Goal: Task Accomplishment & Management: Manage account settings

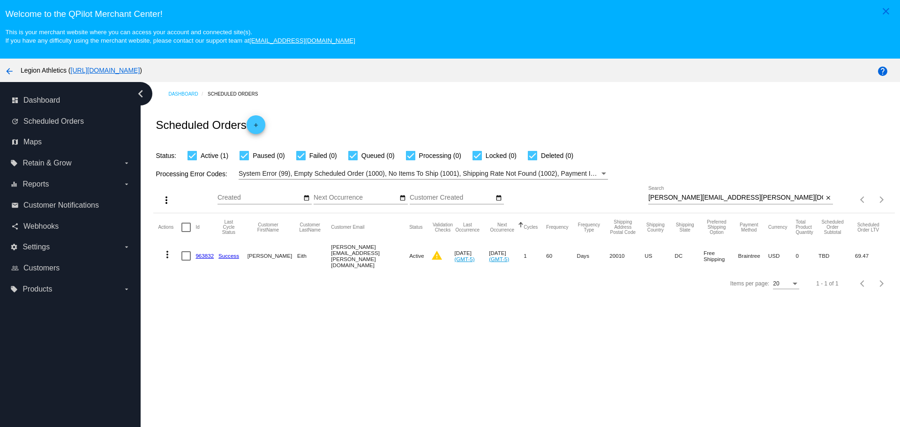
click at [638, 195] on div "Aug Jan Feb Mar Apr Su Mo" at bounding box center [433, 199] width 431 height 27
click at [648, 195] on input "[PERSON_NAME][EMAIL_ADDRESS][PERSON_NAME][DOMAIN_NAME]" at bounding box center [735, 198] width 175 height 8
drag, startPoint x: 645, startPoint y: 195, endPoint x: 709, endPoint y: 195, distance: 64.2
click at [709, 195] on input "[PERSON_NAME][EMAIL_ADDRESS][PERSON_NAME][DOMAIN_NAME]" at bounding box center [735, 198] width 175 height 8
paste input "egrebenstein"
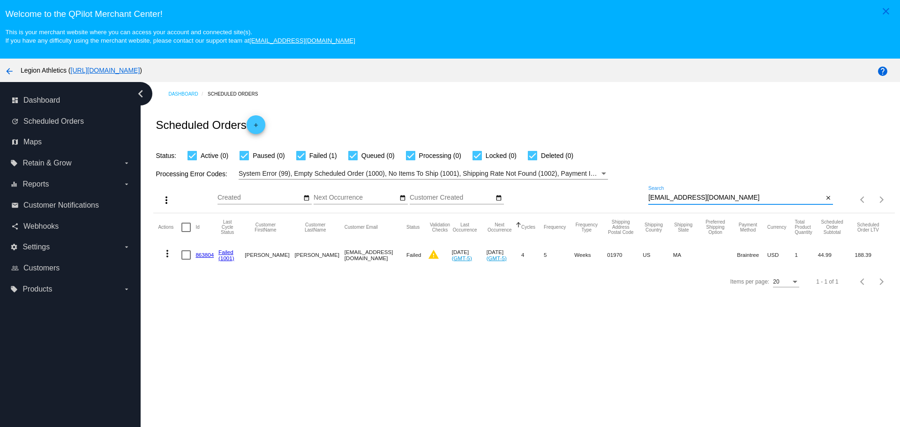
type input "[EMAIL_ADDRESS][DOMAIN_NAME]"
click at [203, 257] on link "863804" at bounding box center [204, 255] width 18 height 6
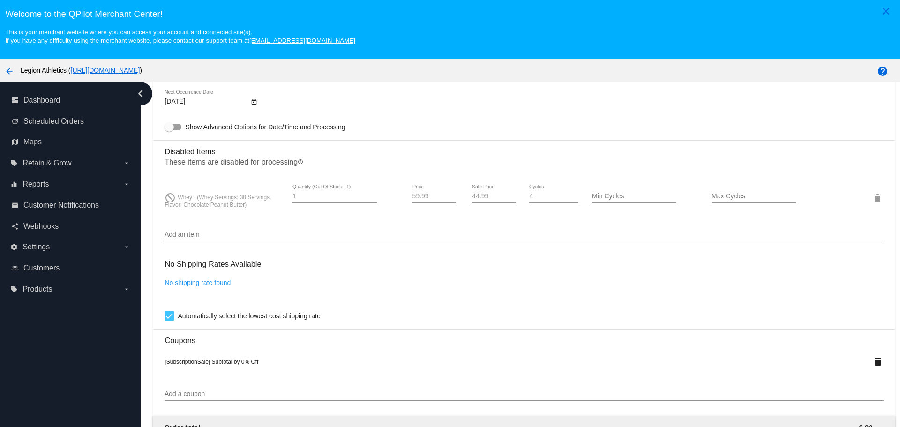
scroll to position [656, 0]
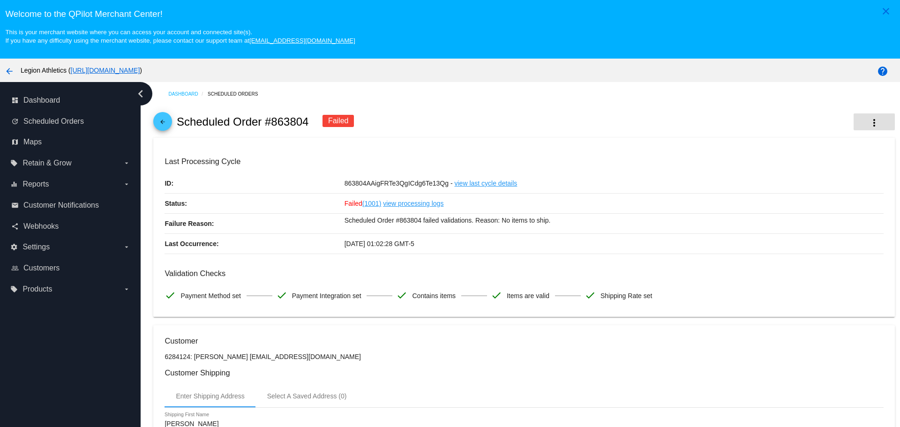
click at [869, 118] on mat-icon "more_vert" at bounding box center [874, 122] width 11 height 11
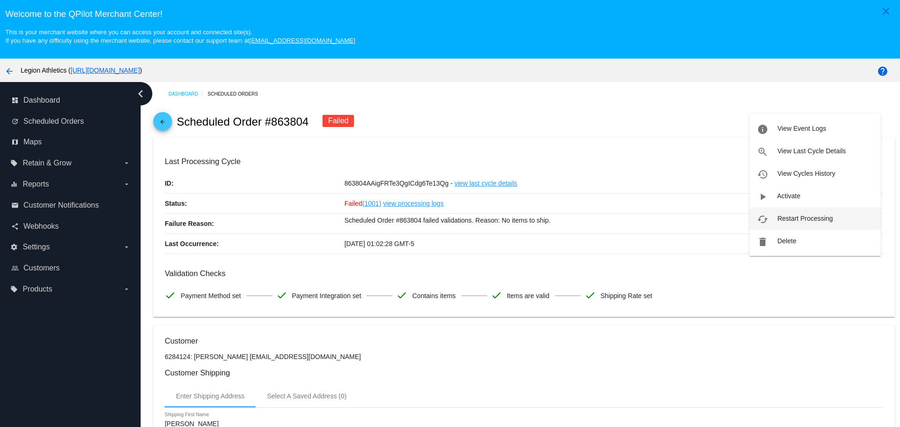
click at [780, 219] on span "Restart Processing" at bounding box center [804, 219] width 55 height 8
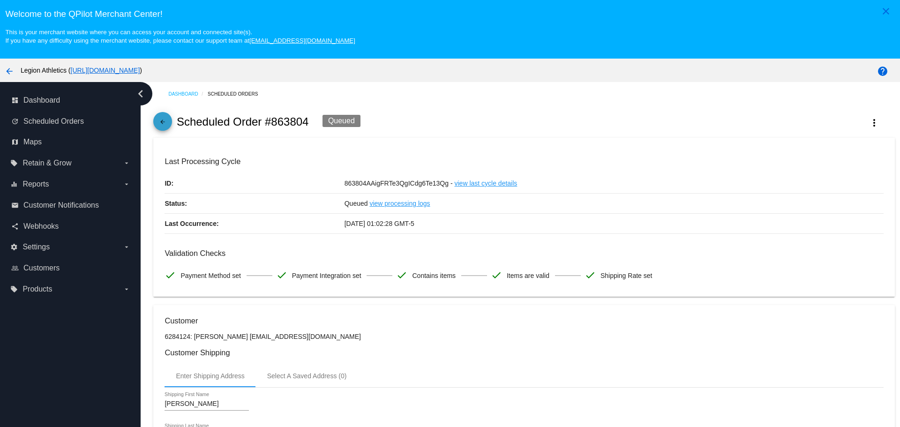
click at [159, 121] on mat-icon "arrow_back" at bounding box center [162, 124] width 11 height 11
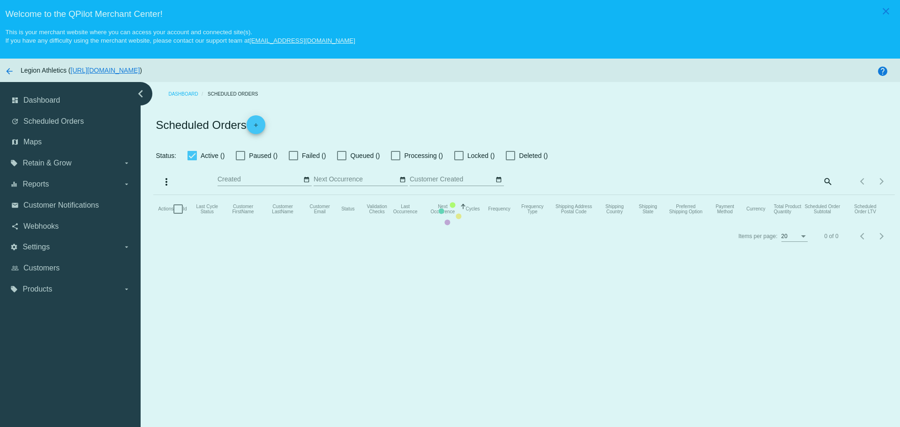
checkbox input "true"
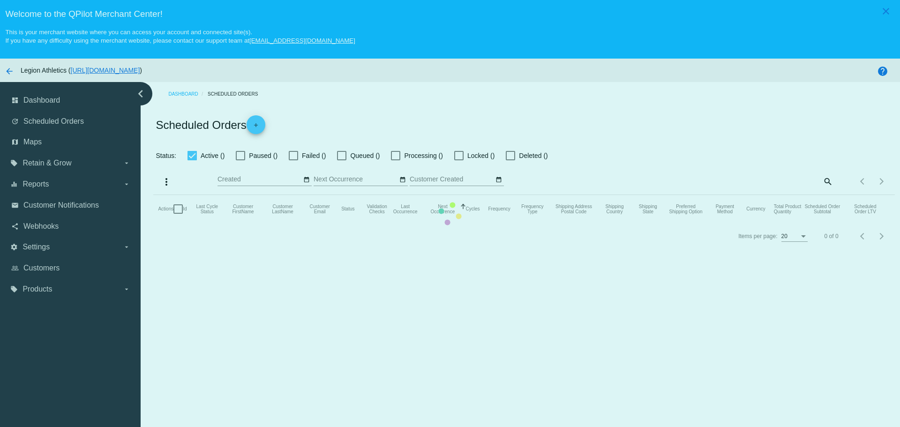
checkbox input "true"
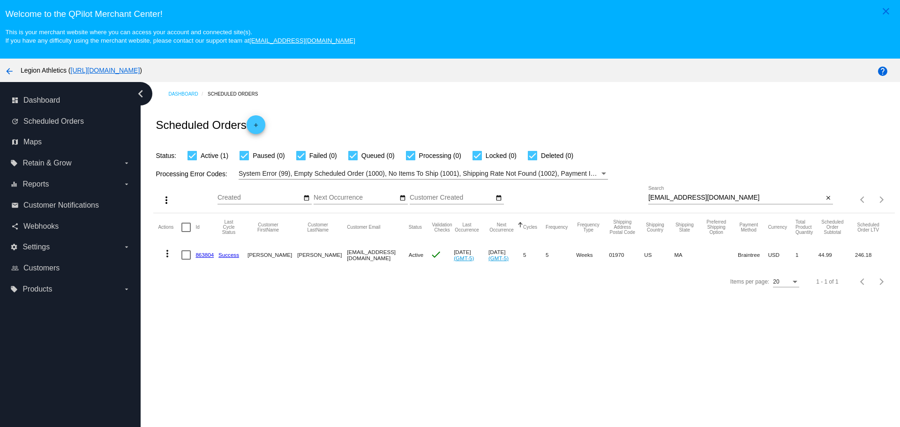
click at [648, 197] on input "[EMAIL_ADDRESS][DOMAIN_NAME]" at bounding box center [735, 198] width 175 height 8
drag, startPoint x: 644, startPoint y: 197, endPoint x: 707, endPoint y: 198, distance: 63.8
click at [707, 198] on input "[EMAIL_ADDRESS][DOMAIN_NAME]" at bounding box center [735, 198] width 175 height 8
paste input "rcpouliot"
type input "[EMAIL_ADDRESS][DOMAIN_NAME]"
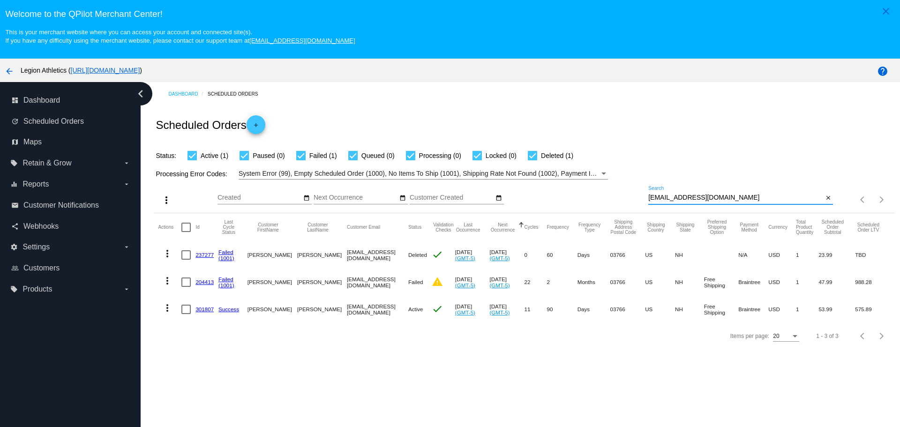
click at [202, 283] on link "204413" at bounding box center [204, 282] width 18 height 6
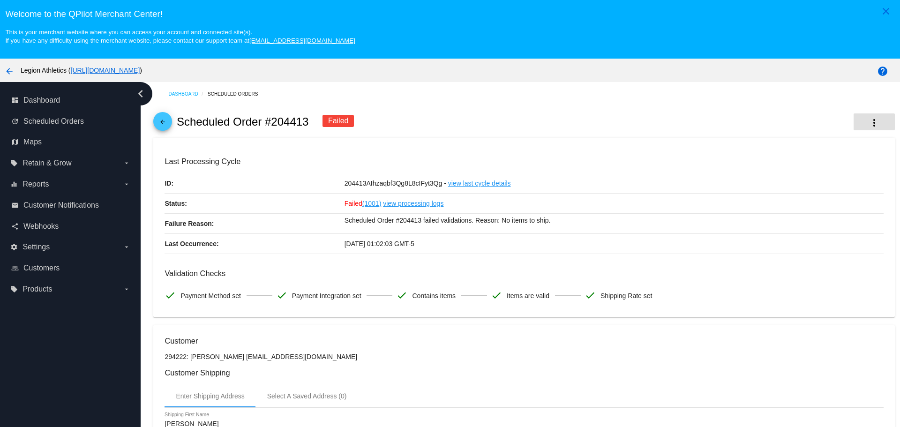
click at [869, 122] on mat-icon "more_vert" at bounding box center [874, 122] width 11 height 11
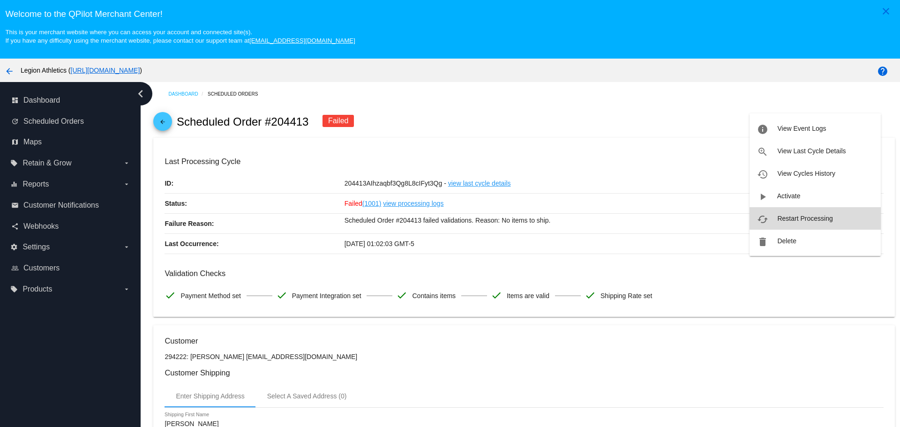
click at [773, 216] on button "cached Restart Processing" at bounding box center [815, 218] width 131 height 23
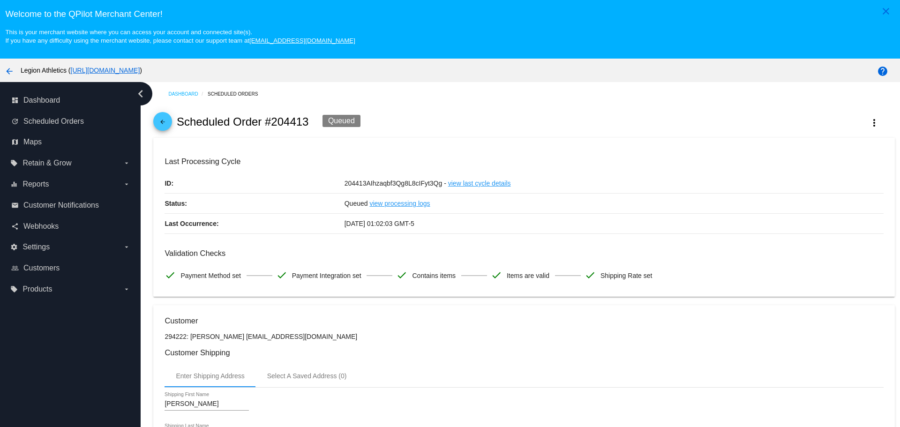
click at [164, 120] on mat-icon "arrow_back" at bounding box center [162, 124] width 11 height 11
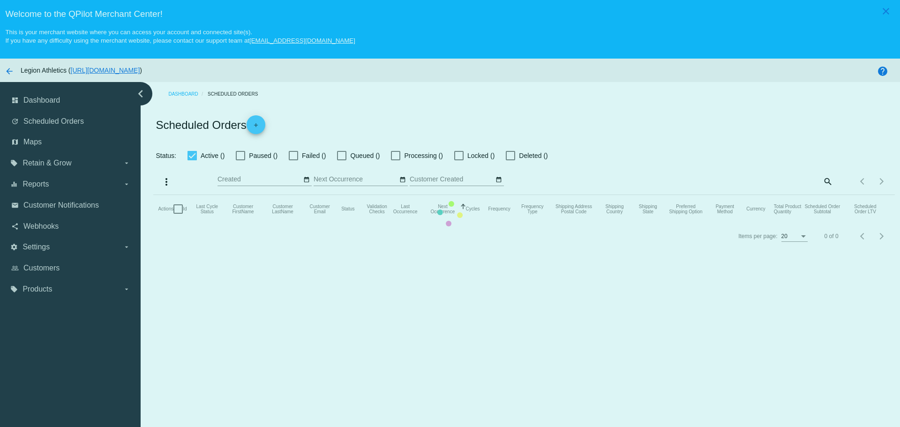
checkbox input "true"
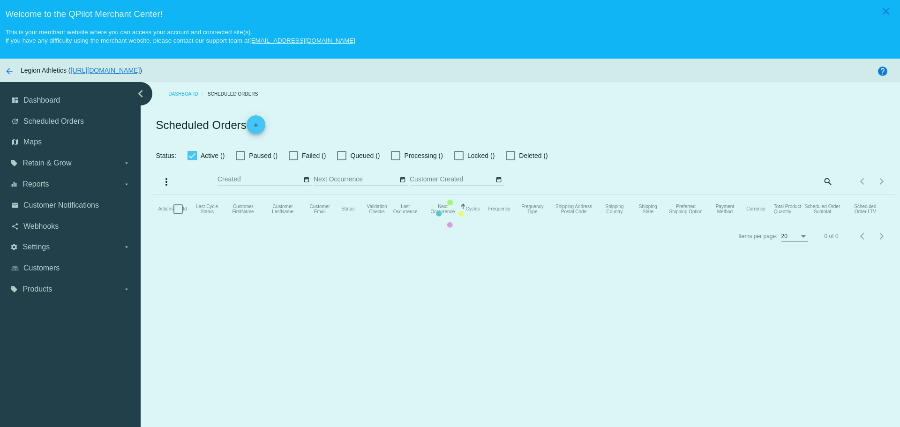
checkbox input "true"
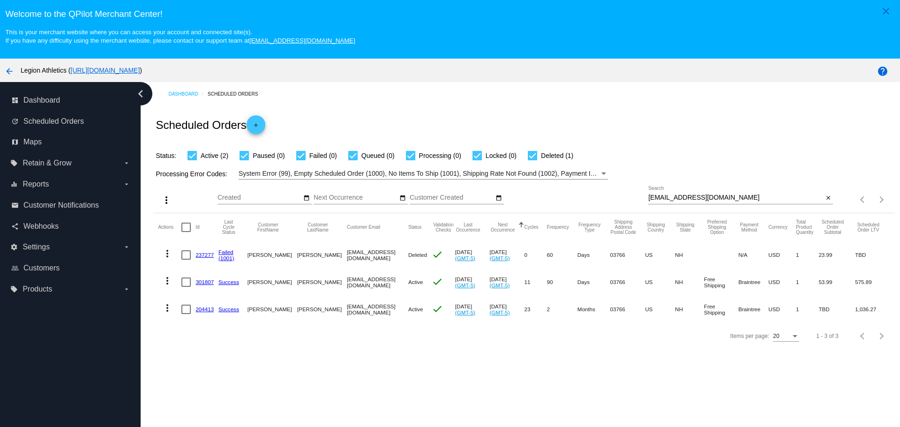
click at [203, 311] on link "204413" at bounding box center [204, 309] width 18 height 6
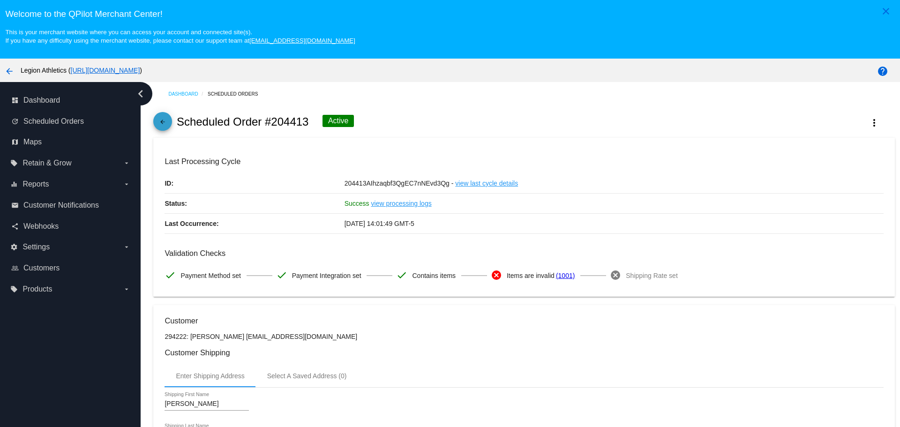
click at [166, 121] on mat-icon "arrow_back" at bounding box center [162, 124] width 11 height 11
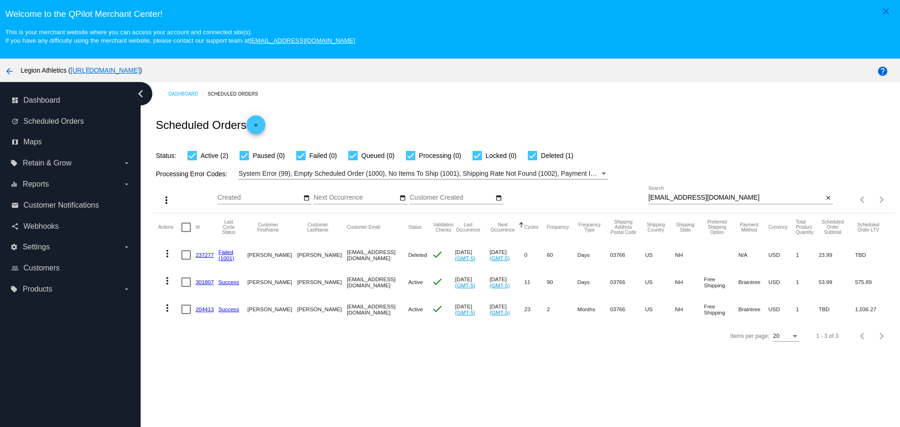
click at [202, 281] on link "301807" at bounding box center [204, 282] width 18 height 6
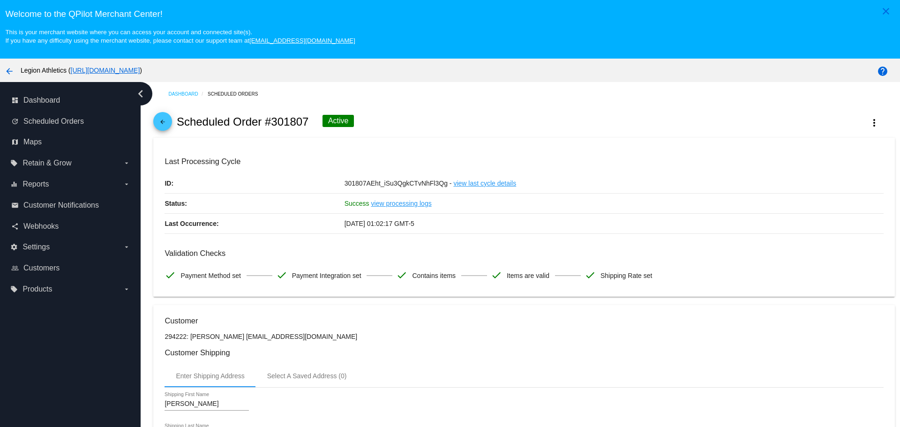
click at [162, 120] on mat-icon "arrow_back" at bounding box center [162, 124] width 11 height 11
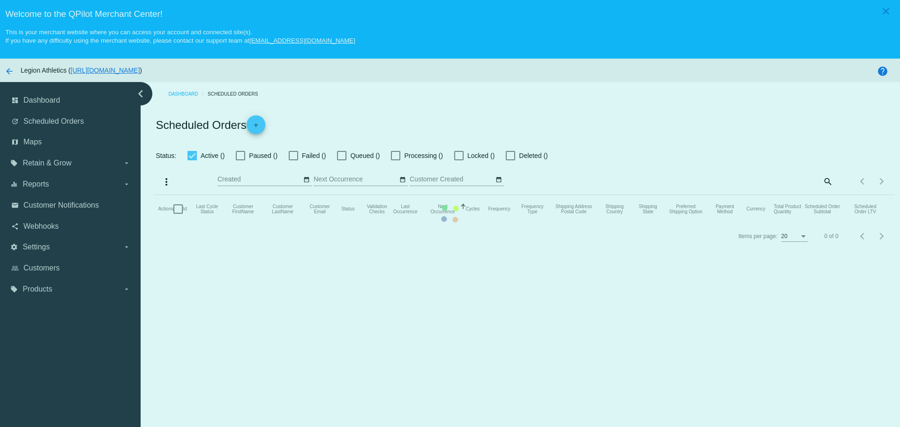
checkbox input "true"
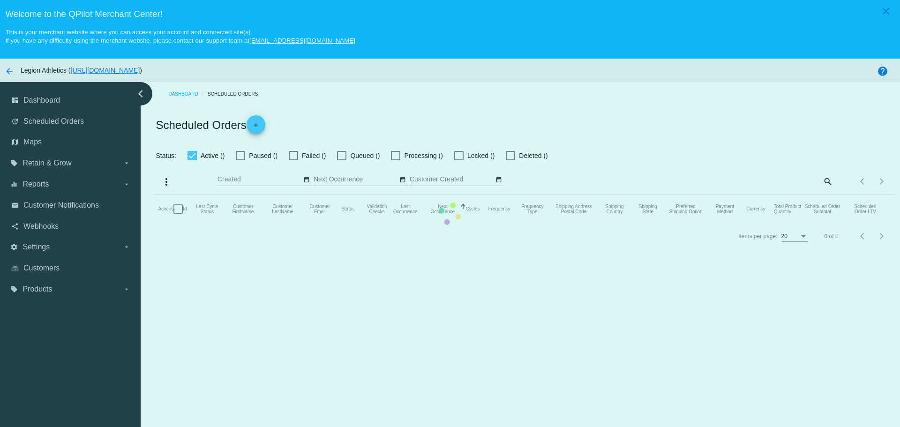
checkbox input "true"
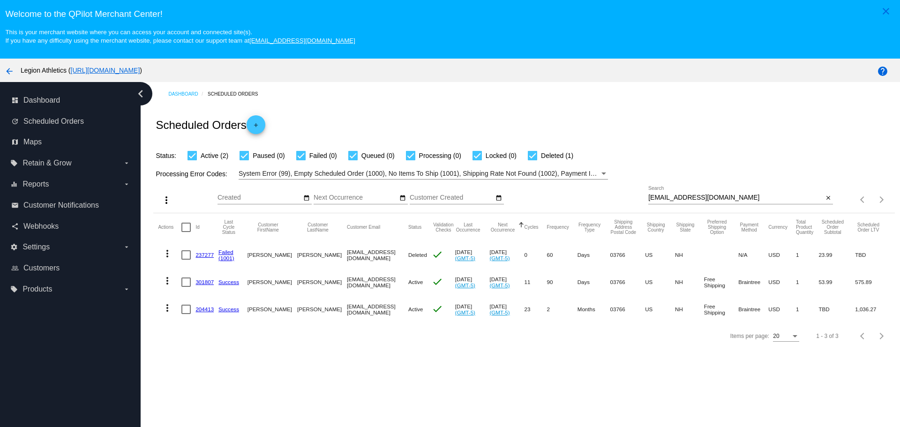
click at [204, 311] on link "204413" at bounding box center [204, 309] width 18 height 6
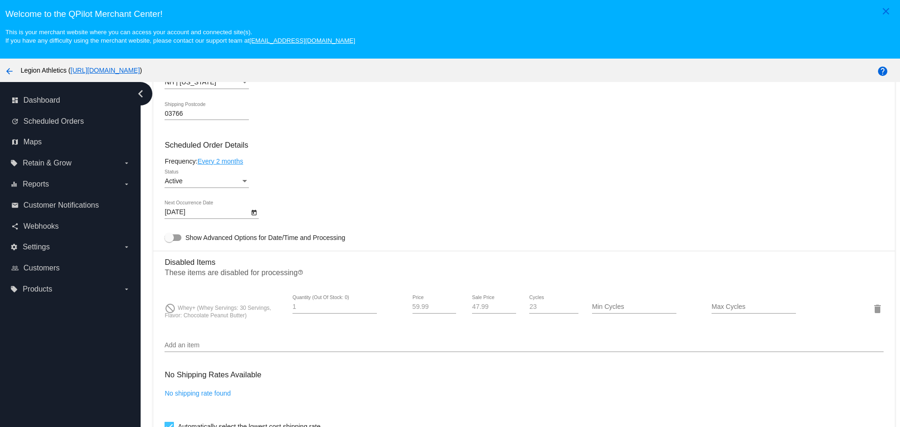
scroll to position [516, 0]
